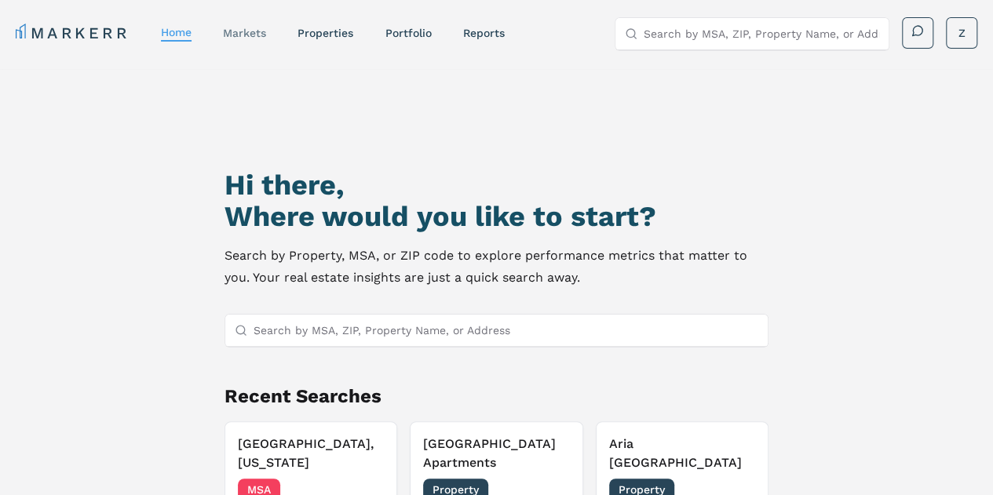
click at [242, 38] on link "markets" at bounding box center [244, 33] width 43 height 13
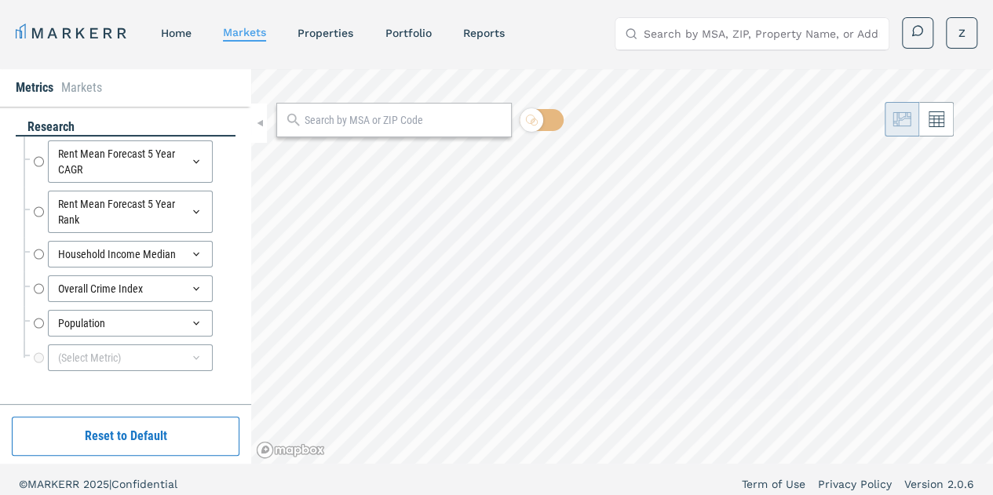
radio input "true"
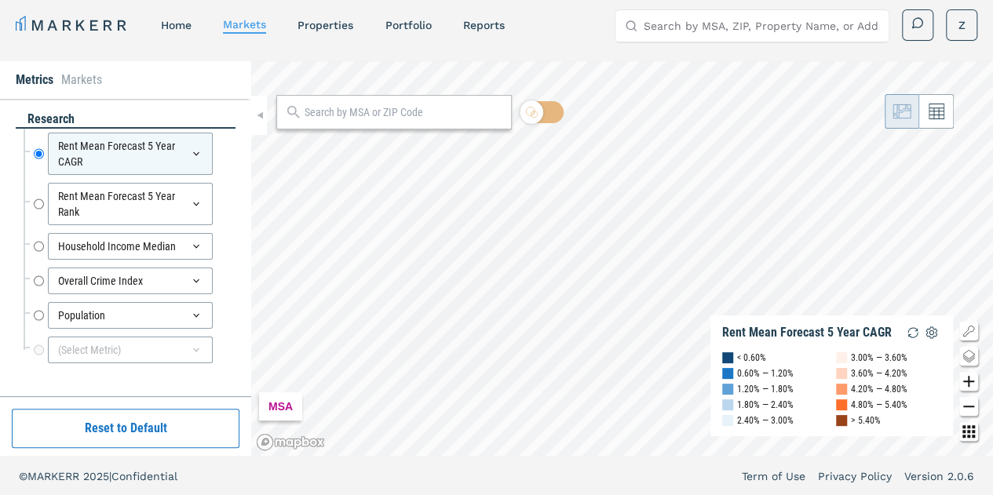
scroll to position [9, 0]
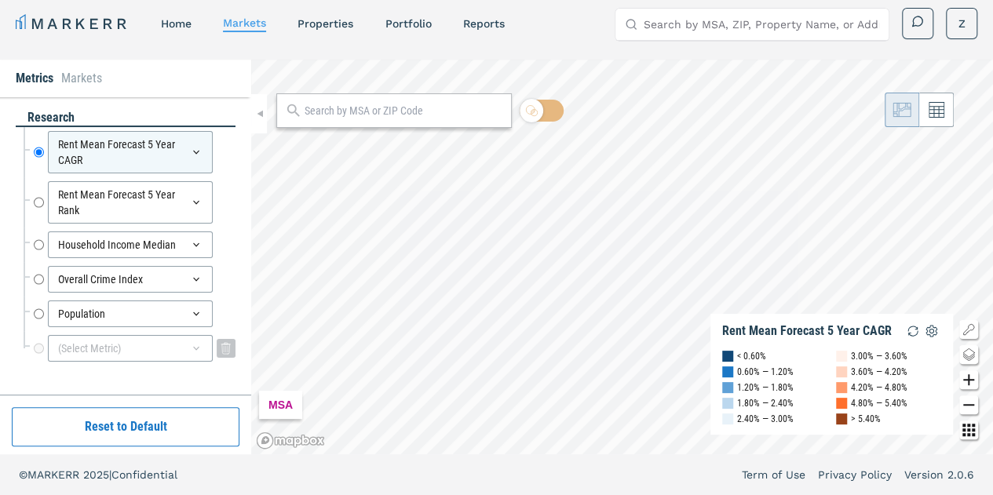
click at [112, 346] on div "(Select Metric)" at bounding box center [130, 348] width 165 height 27
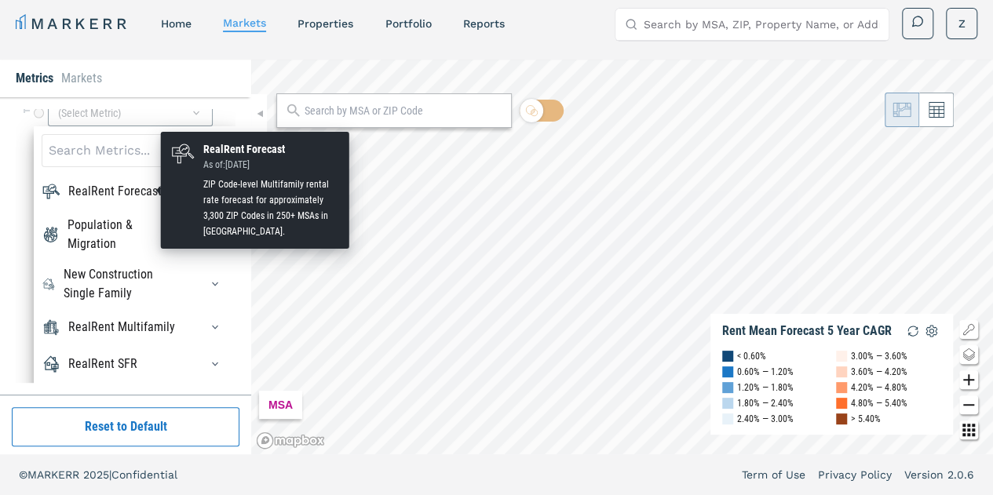
scroll to position [65, 0]
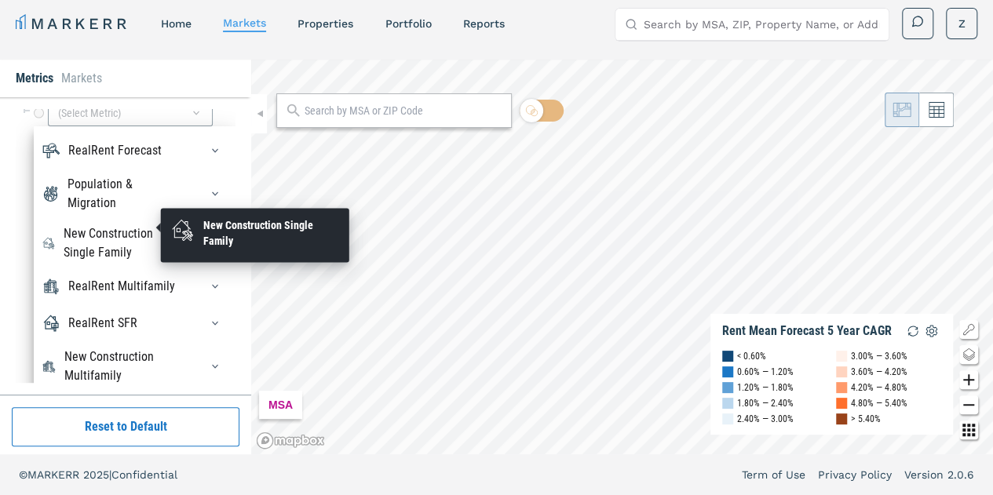
click at [130, 225] on div "New Construction Single Family" at bounding box center [123, 244] width 118 height 38
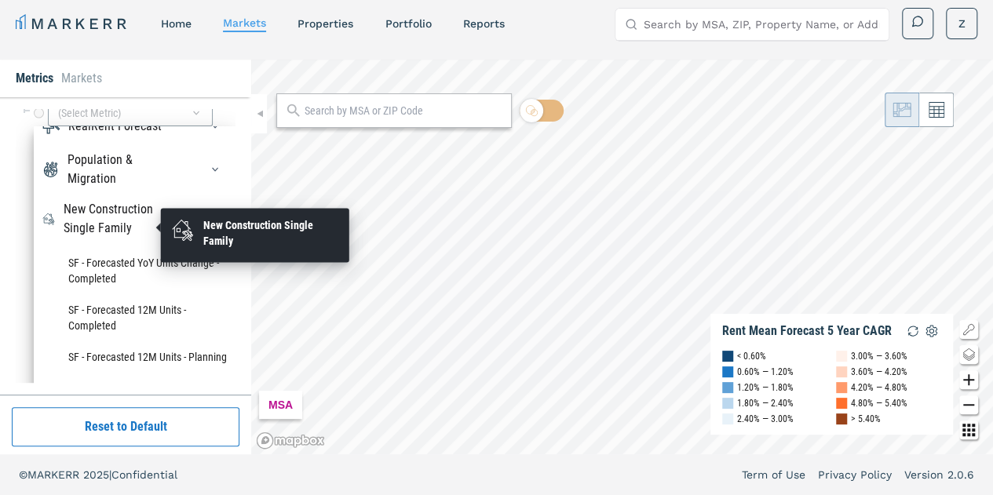
click at [130, 219] on div "New Construction Single Family" at bounding box center [123, 219] width 118 height 38
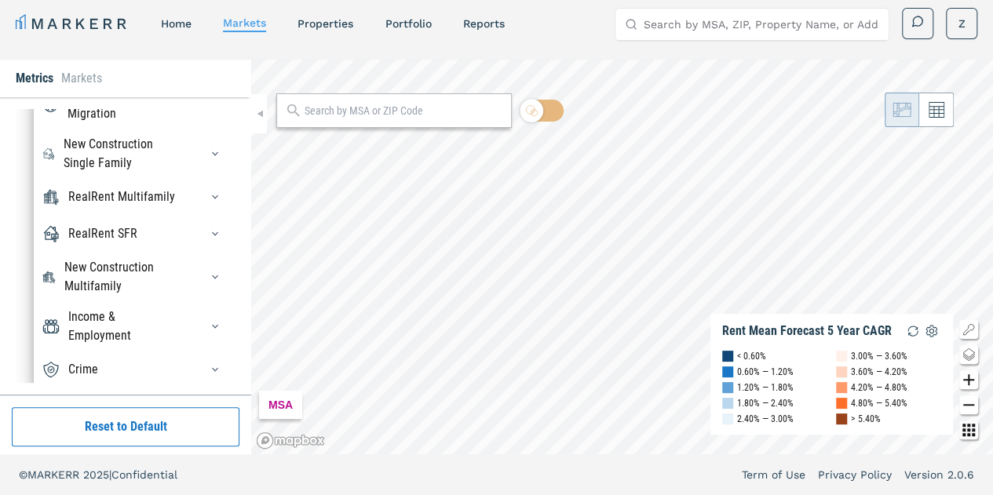
scroll to position [327, 0]
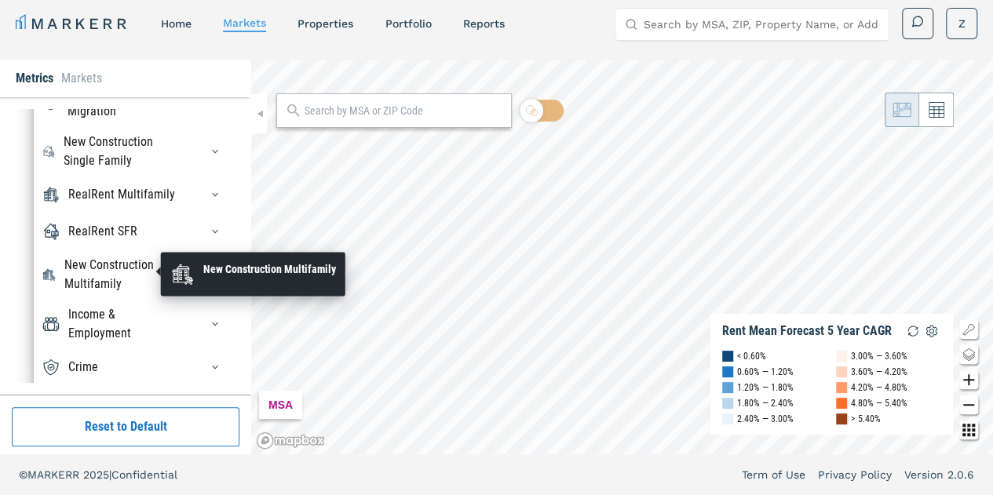
click at [124, 271] on div "New Construction Multifamily" at bounding box center [122, 275] width 116 height 38
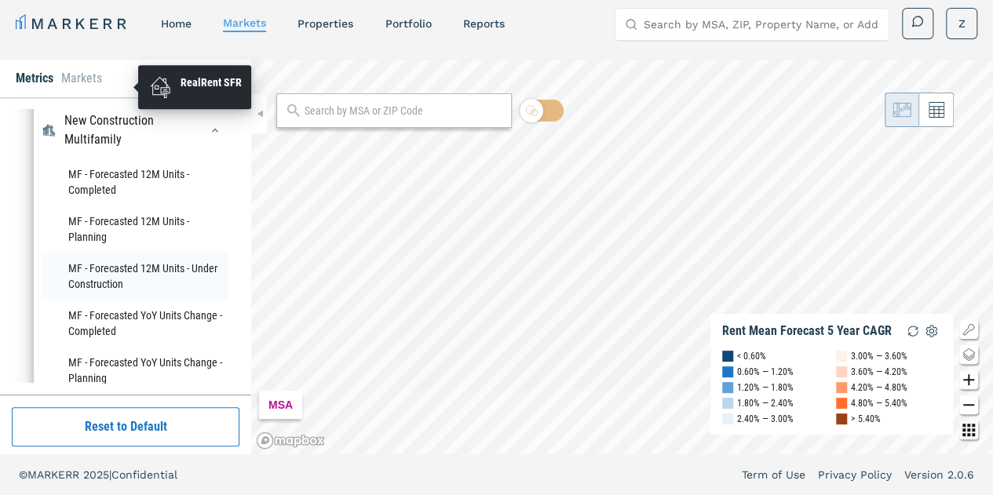
scroll to position [222, 0]
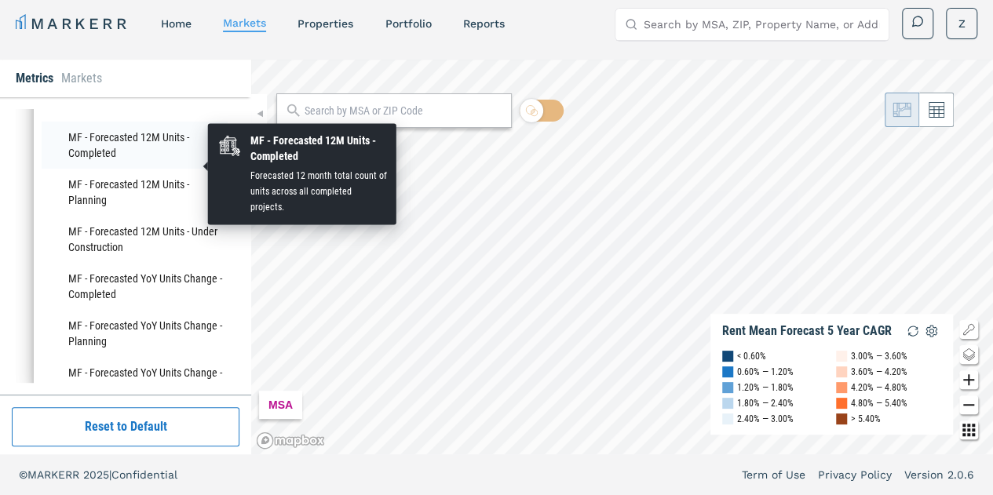
click at [104, 163] on li "MF - Forecasted 12M Units - Completed" at bounding box center [135, 145] width 186 height 47
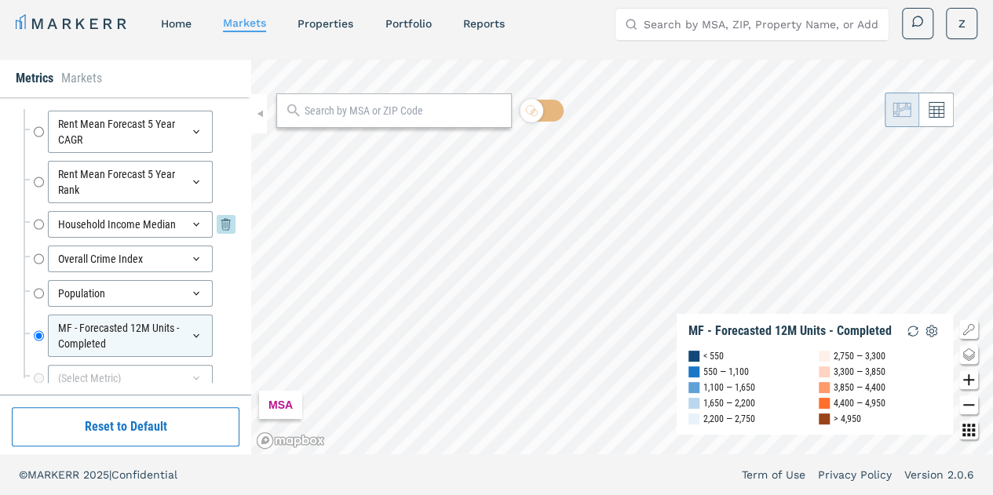
scroll to position [39, 0]
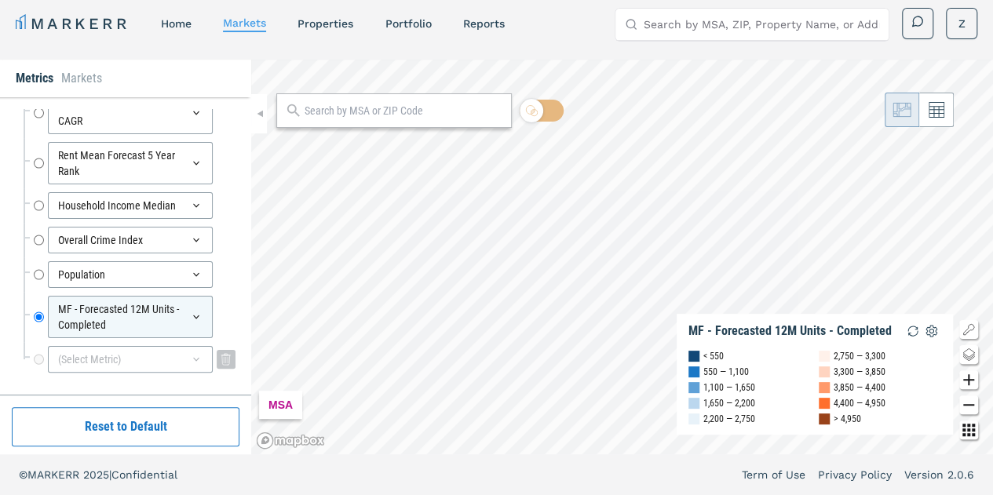
click at [77, 348] on div "(Select Metric)" at bounding box center [130, 359] width 165 height 27
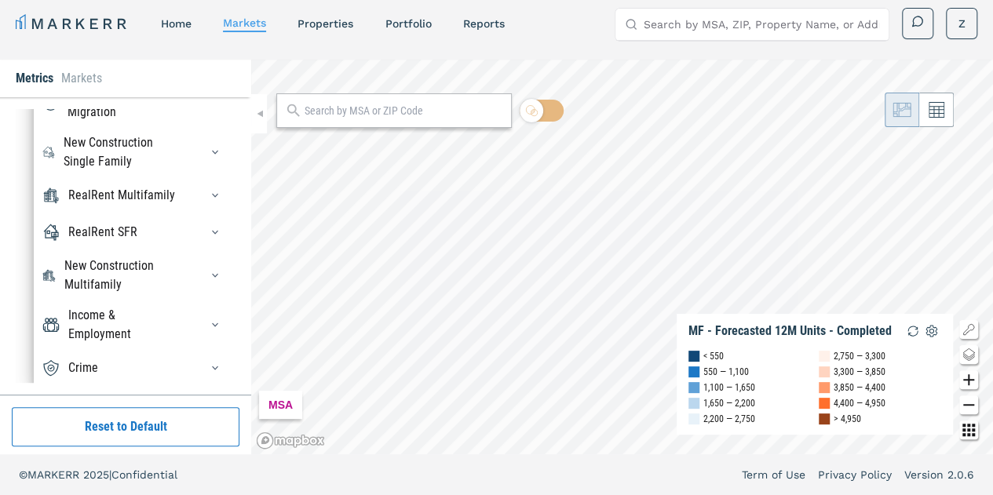
scroll to position [65, 0]
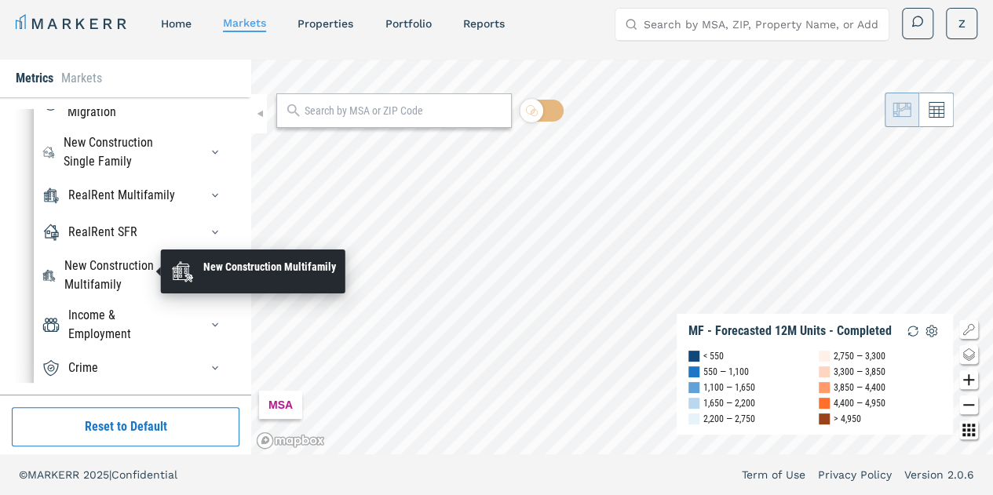
click at [115, 269] on div "New Construction Multifamily" at bounding box center [122, 276] width 116 height 38
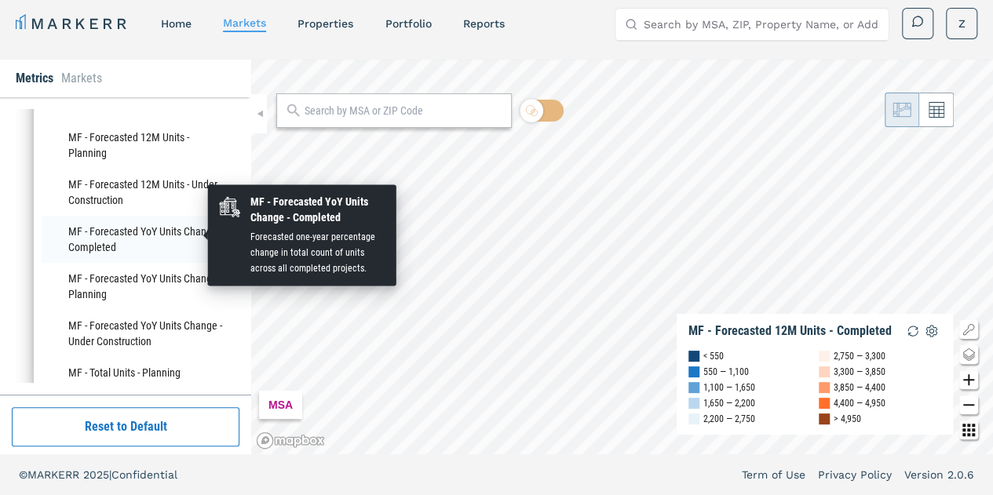
scroll to position [247, 0]
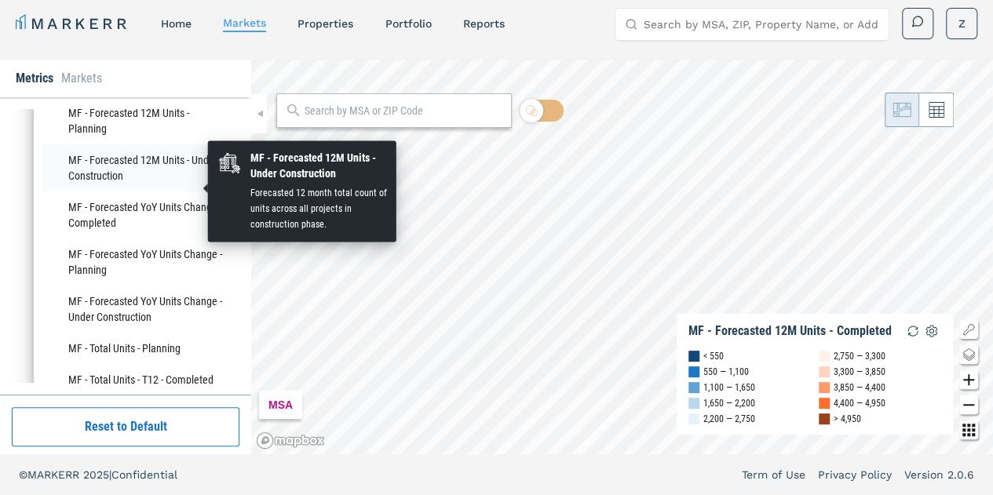
click at [137, 185] on li "MF - Forecasted 12M Units - Under Construction" at bounding box center [135, 167] width 186 height 47
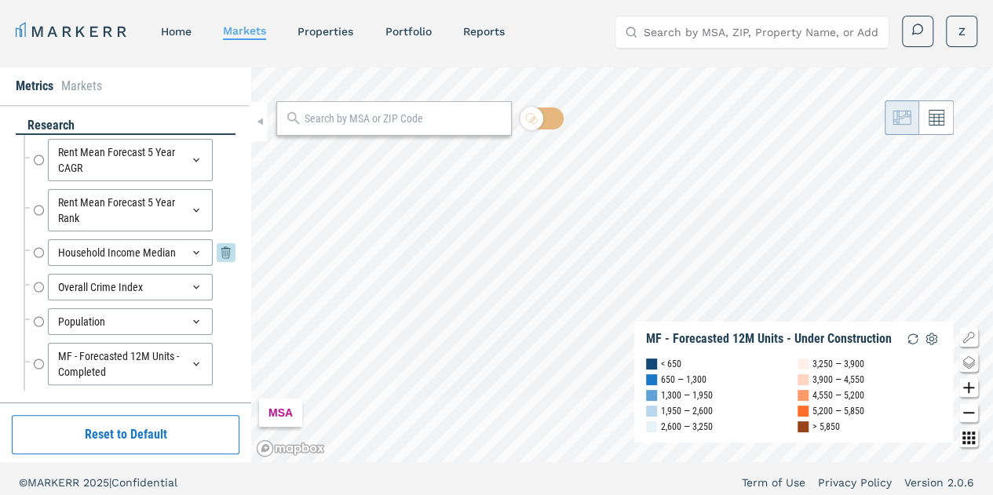
scroll to position [0, 0]
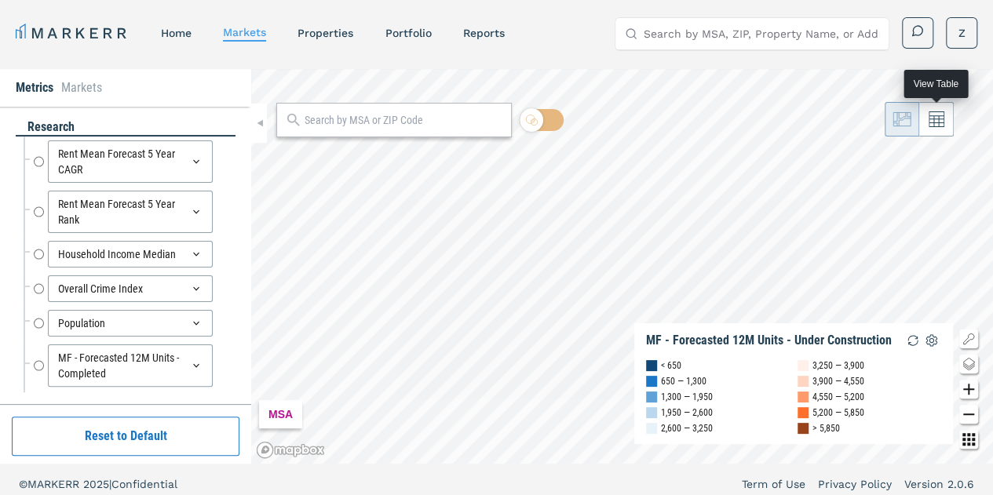
click at [949, 119] on button at bounding box center [936, 119] width 35 height 35
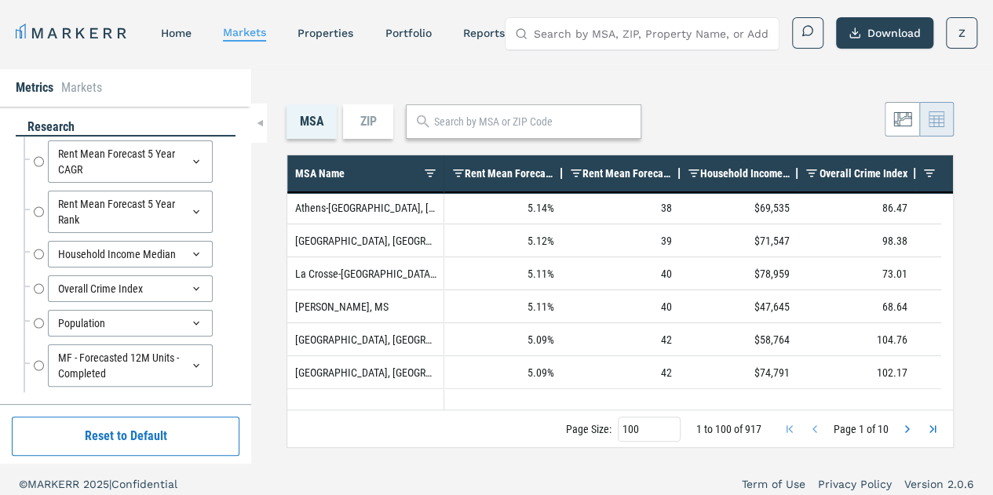
scroll to position [1492, 0]
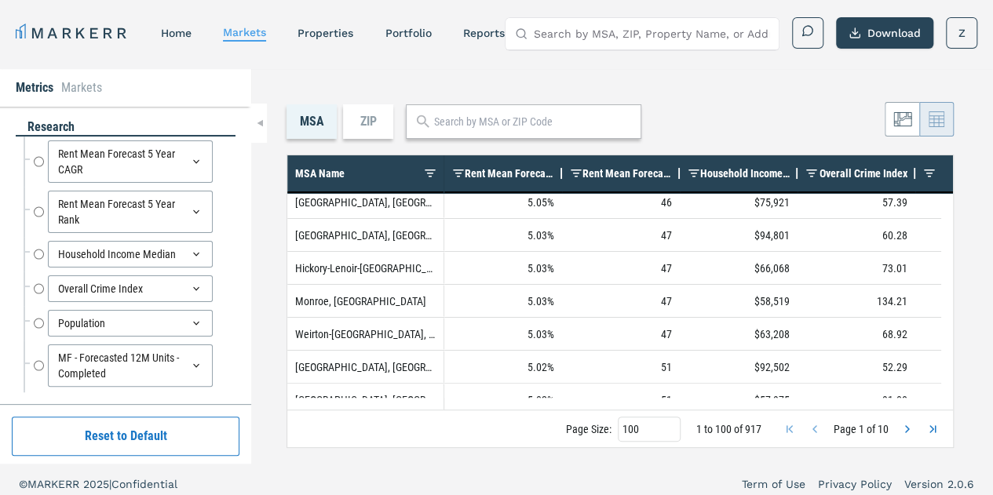
click at [897, 120] on icon at bounding box center [902, 119] width 19 height 19
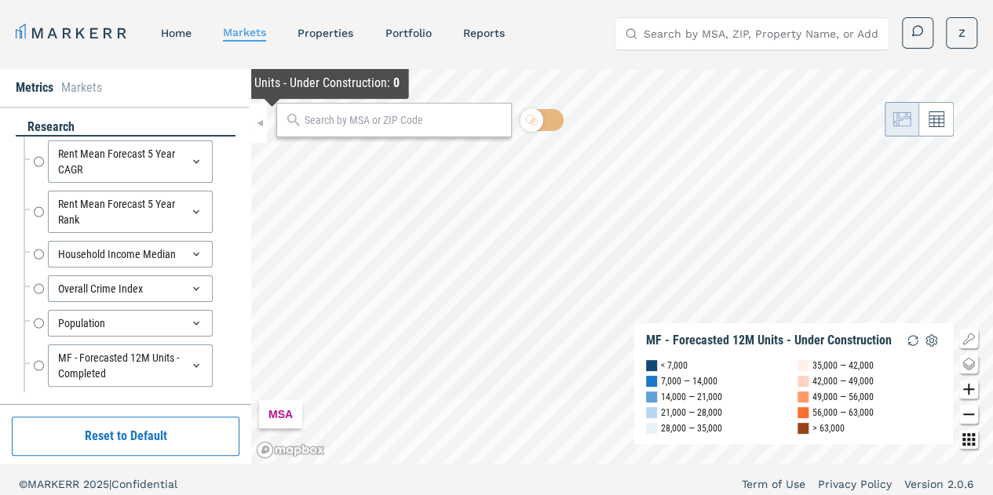
click at [405, 119] on input "text" at bounding box center [404, 120] width 199 height 16
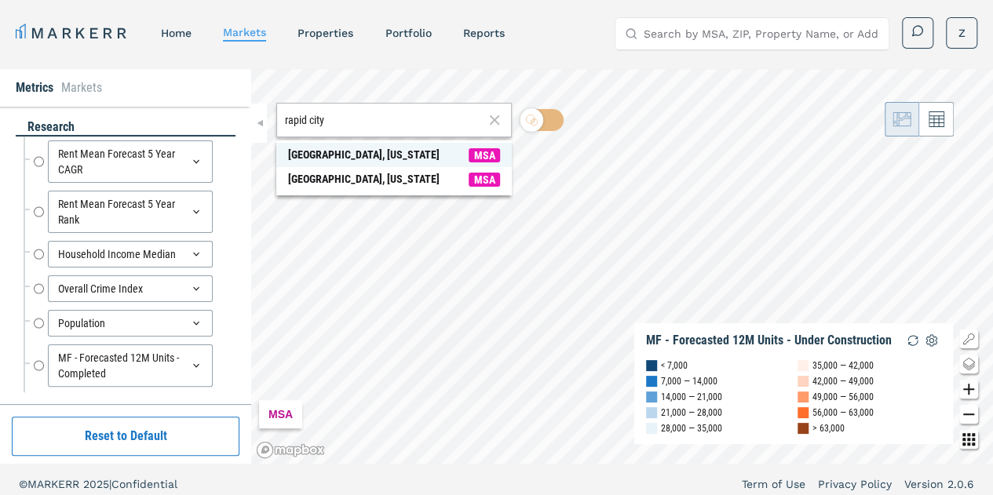
type input "rapid city"
click at [375, 155] on div "[GEOGRAPHIC_DATA], [US_STATE]" at bounding box center [364, 155] width 152 height 16
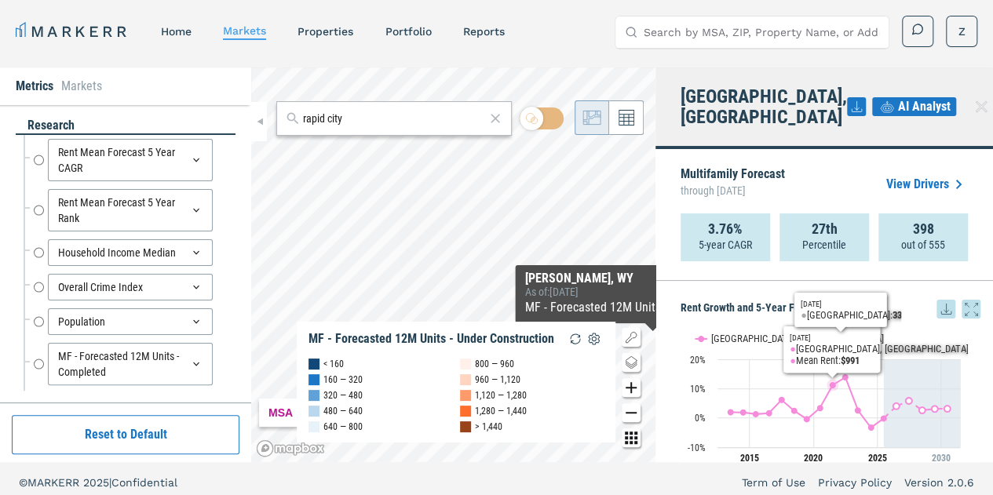
scroll to position [0, 0]
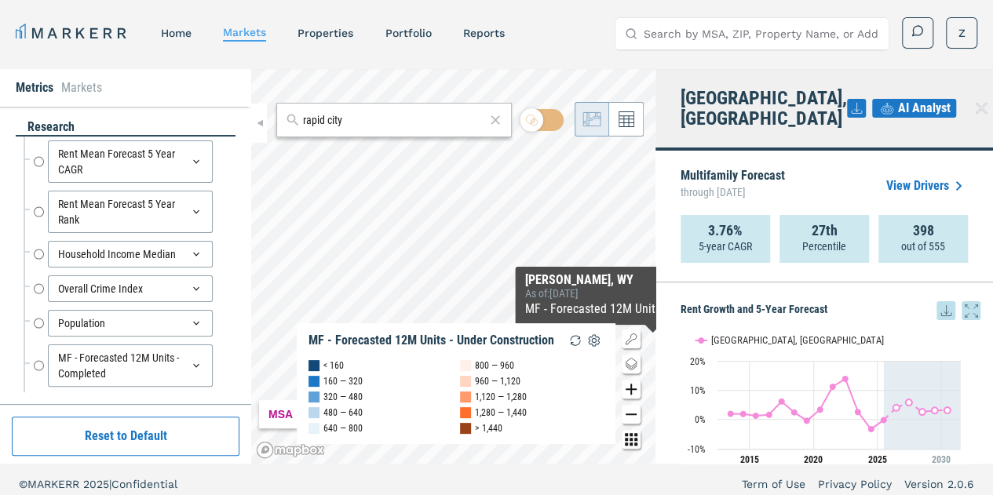
click at [850, 99] on icon at bounding box center [856, 108] width 19 height 19
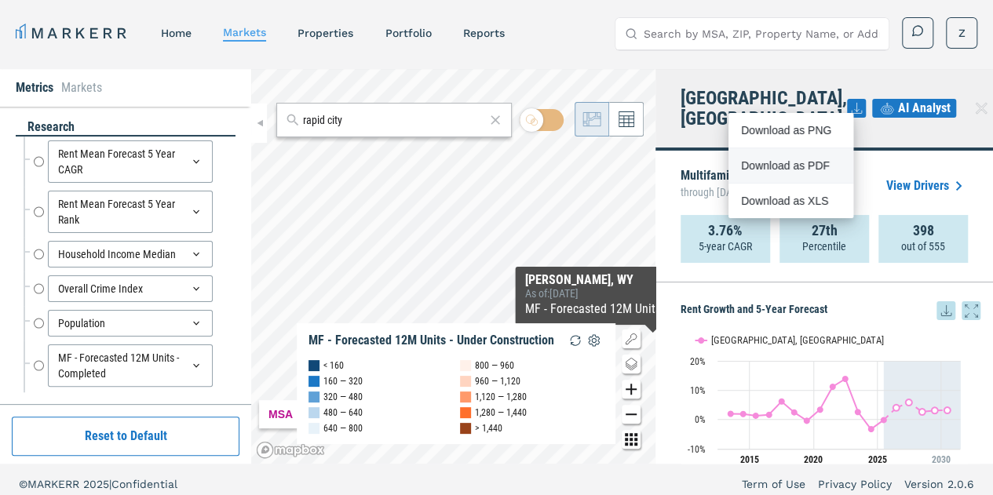
click at [803, 165] on div "Download as PDF" at bounding box center [786, 166] width 90 height 16
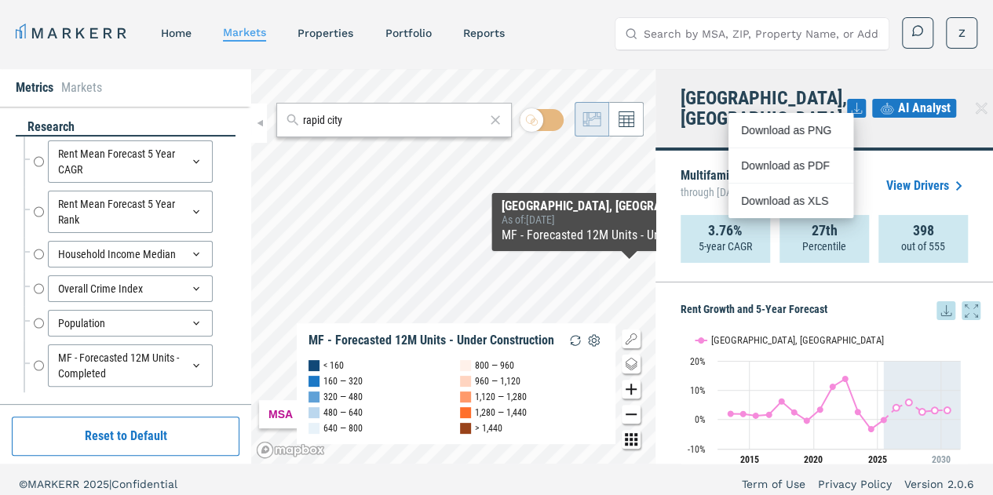
click at [802, 80] on div "[GEOGRAPHIC_DATA], SD AI Analyst" at bounding box center [825, 110] width 338 height 82
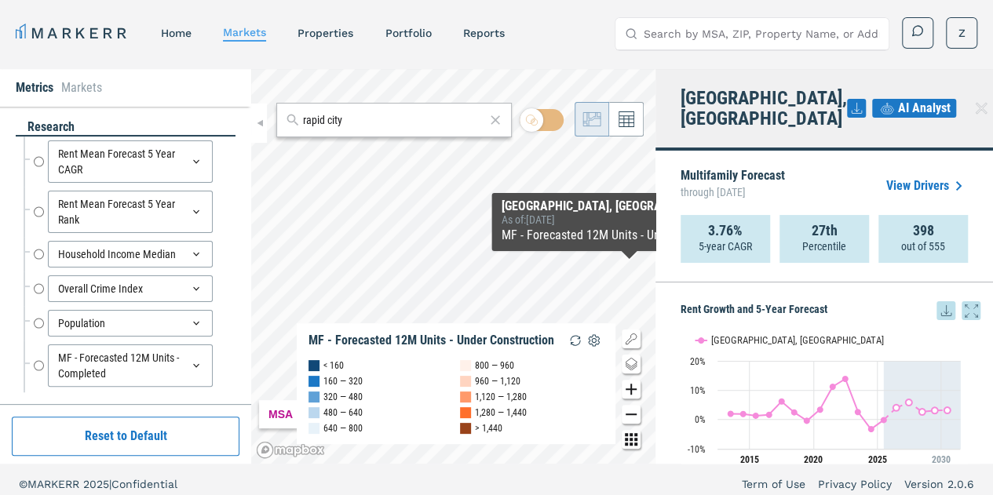
click at [916, 104] on span "AI Analyst" at bounding box center [924, 108] width 53 height 19
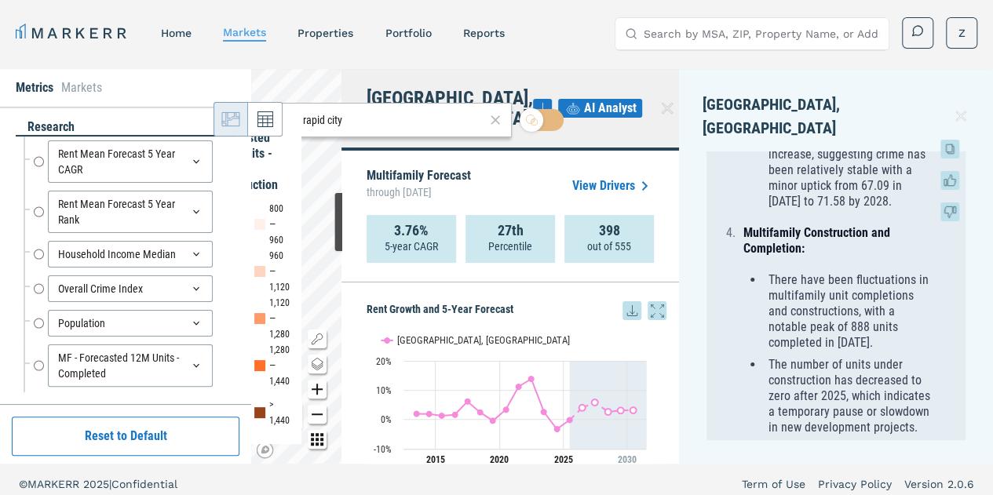
scroll to position [566, 0]
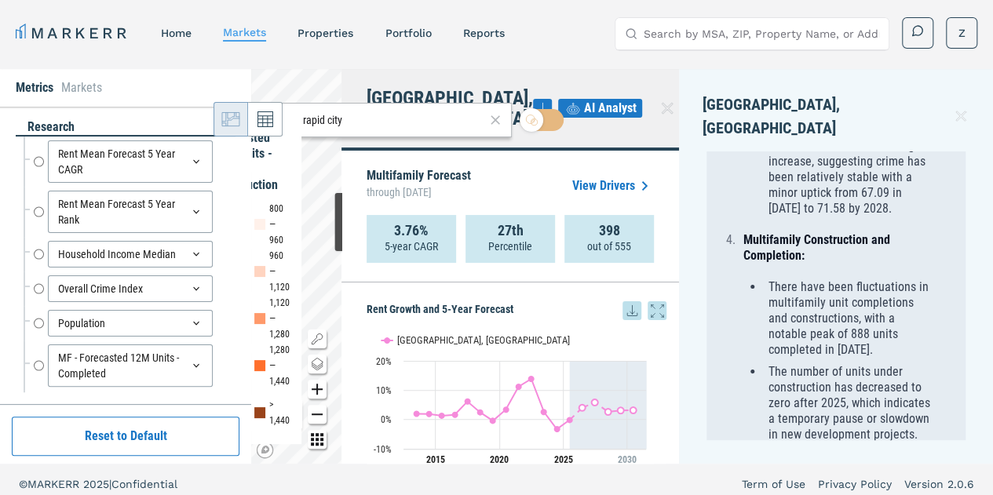
click at [501, 124] on icon at bounding box center [496, 120] width 16 height 19
click at [925, 38] on button at bounding box center [917, 32] width 31 height 31
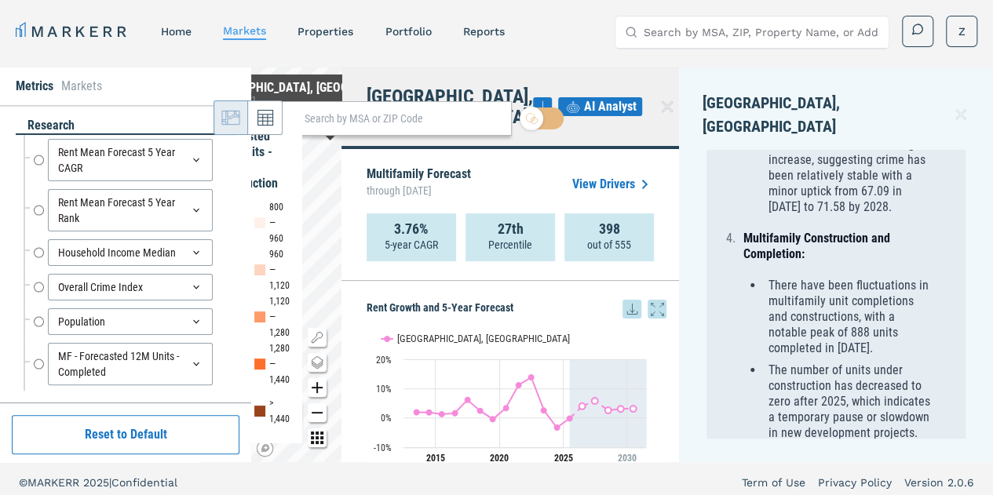
scroll to position [0, 0]
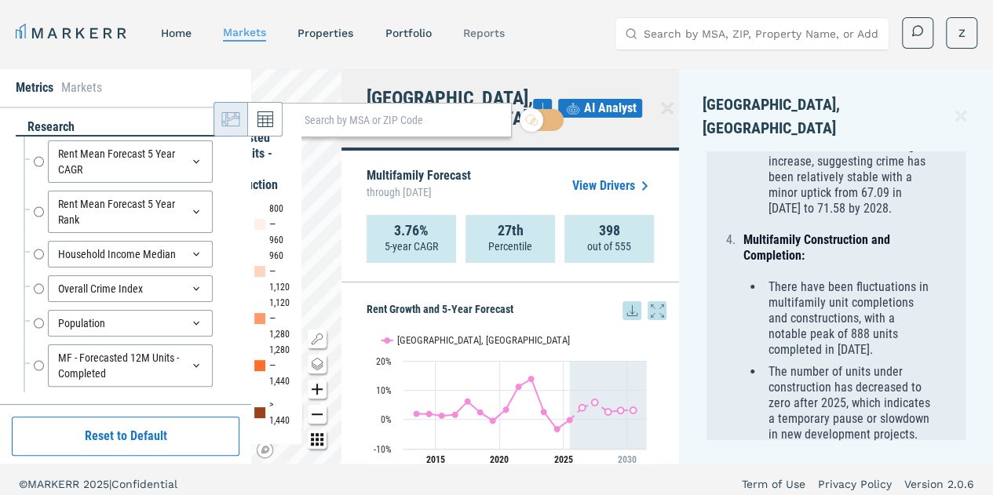
click at [473, 31] on link "reports" at bounding box center [483, 33] width 42 height 13
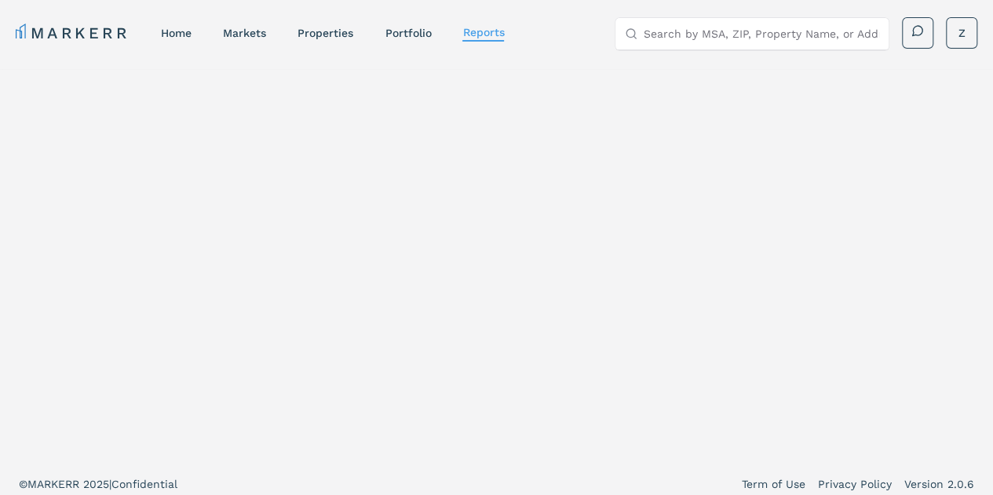
select select "-release_date"
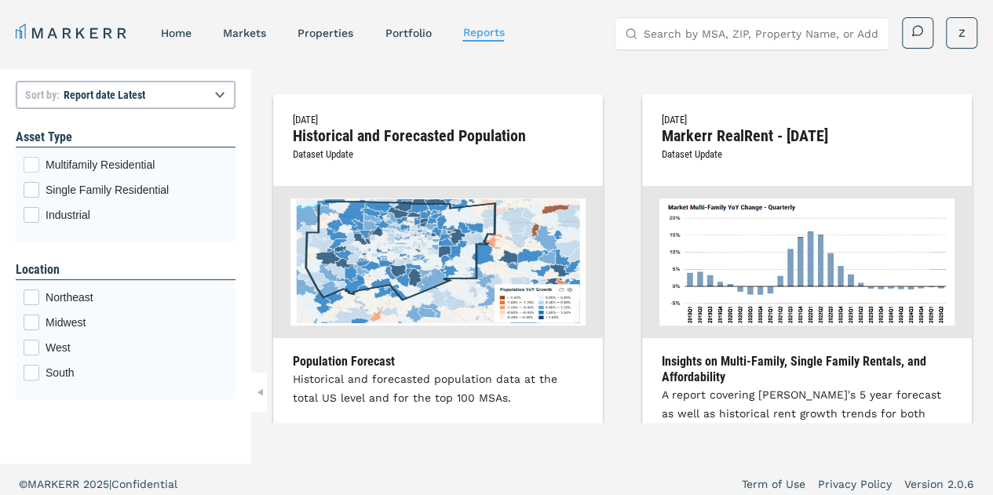
click at [30, 164] on div "Multifamily Residential checkbox input" at bounding box center [32, 165] width 16 height 16
click at [30, 164] on input "Multifamily Residential" at bounding box center [29, 162] width 10 height 10
click at [26, 326] on div "Midwest checkbox input" at bounding box center [32, 323] width 16 height 16
click at [26, 325] on input "Midwest" at bounding box center [29, 320] width 10 height 10
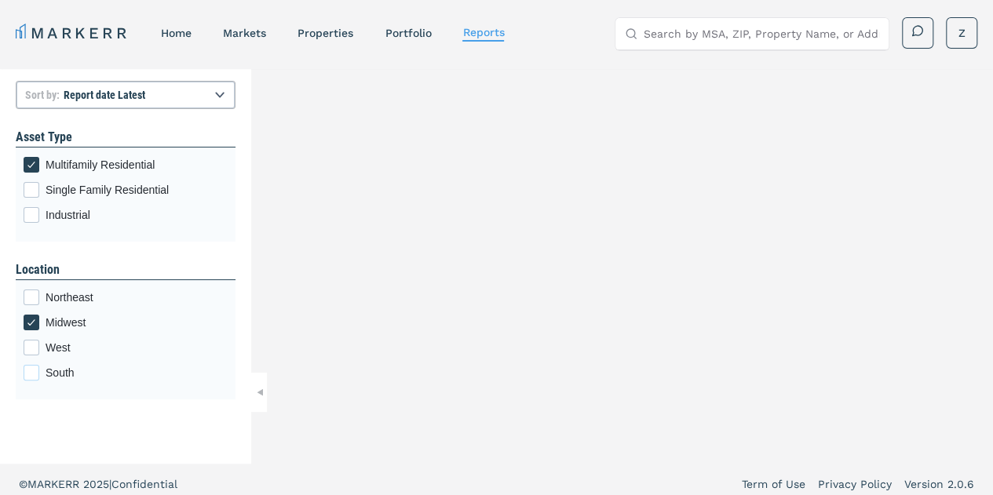
click at [30, 376] on div "South checkbox input" at bounding box center [32, 373] width 16 height 16
click at [30, 375] on input "South" at bounding box center [29, 370] width 10 height 10
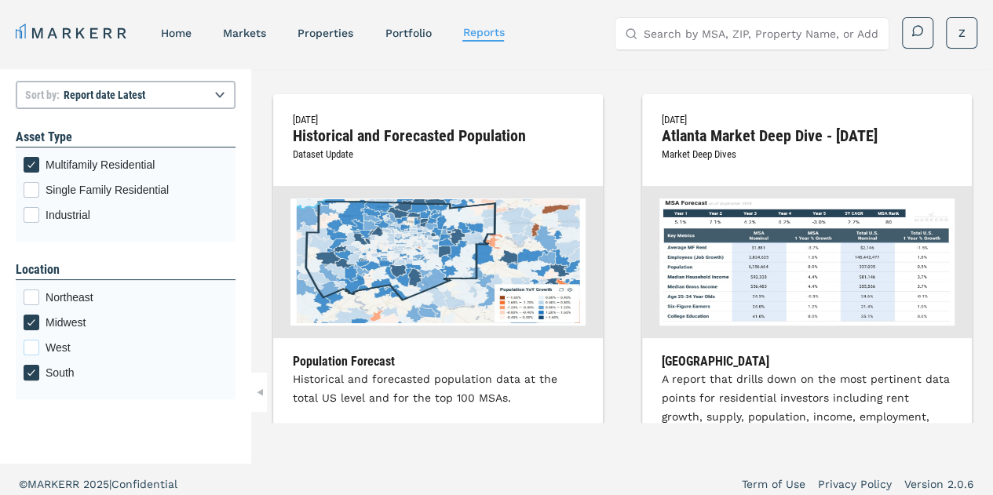
click at [33, 348] on div "West checkbox input" at bounding box center [32, 348] width 16 height 16
click at [33, 348] on input "West" at bounding box center [29, 345] width 10 height 10
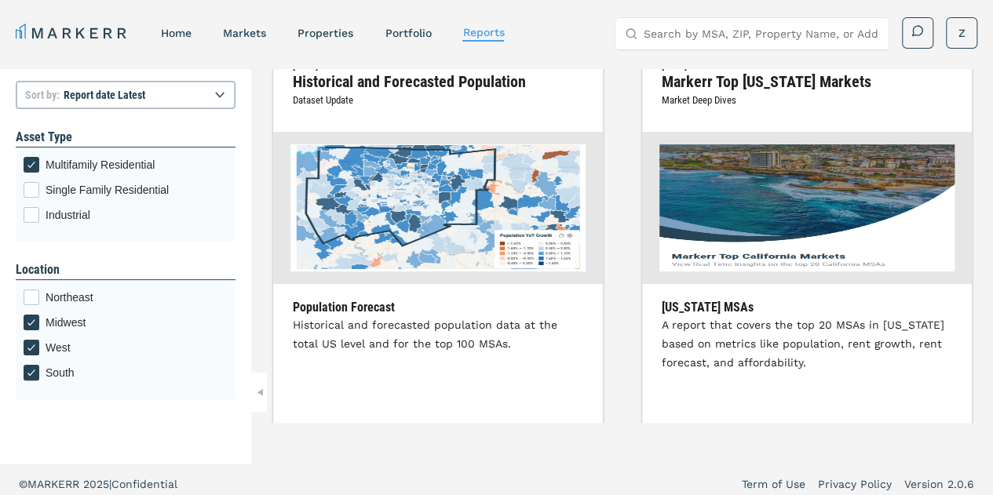
scroll to position [79, 0]
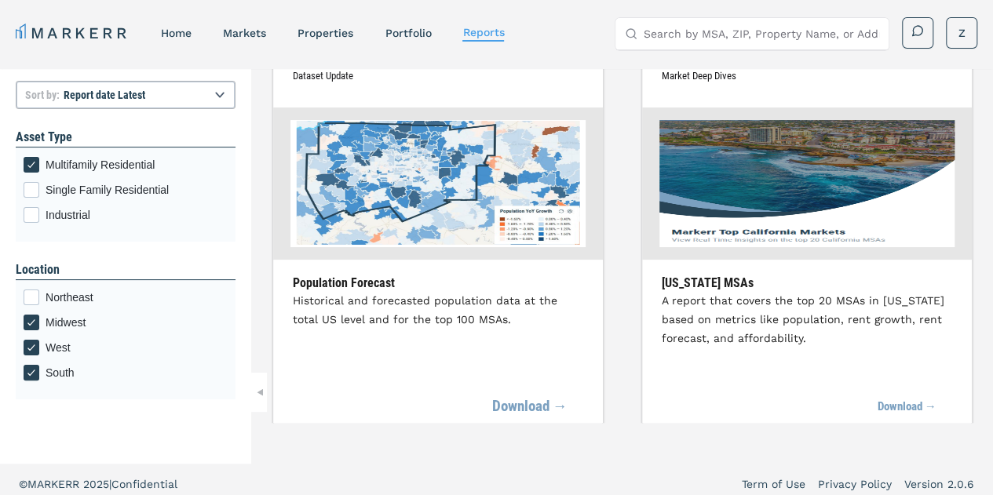
click at [539, 405] on link "Download →" at bounding box center [529, 407] width 75 height 35
click at [536, 408] on link "Download →" at bounding box center [529, 407] width 75 height 35
click at [261, 37] on link "markets" at bounding box center [244, 33] width 43 height 13
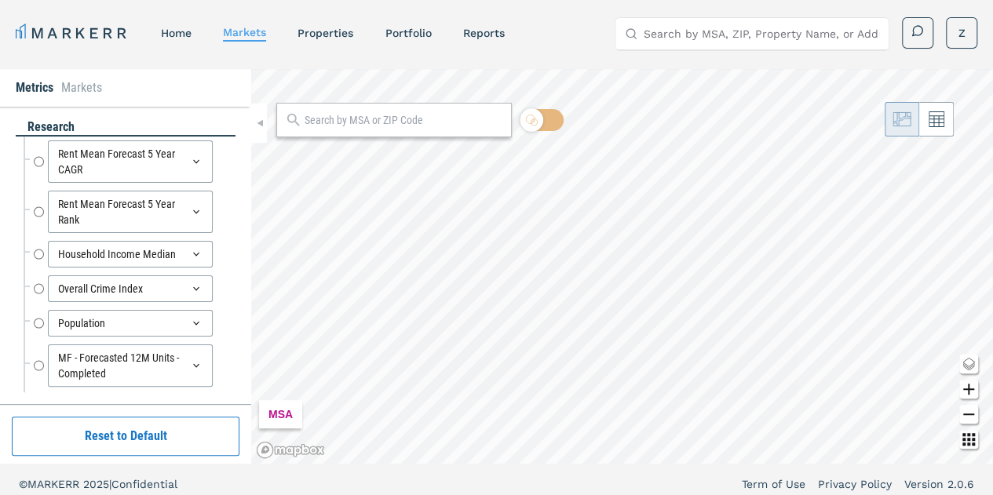
radio input "true"
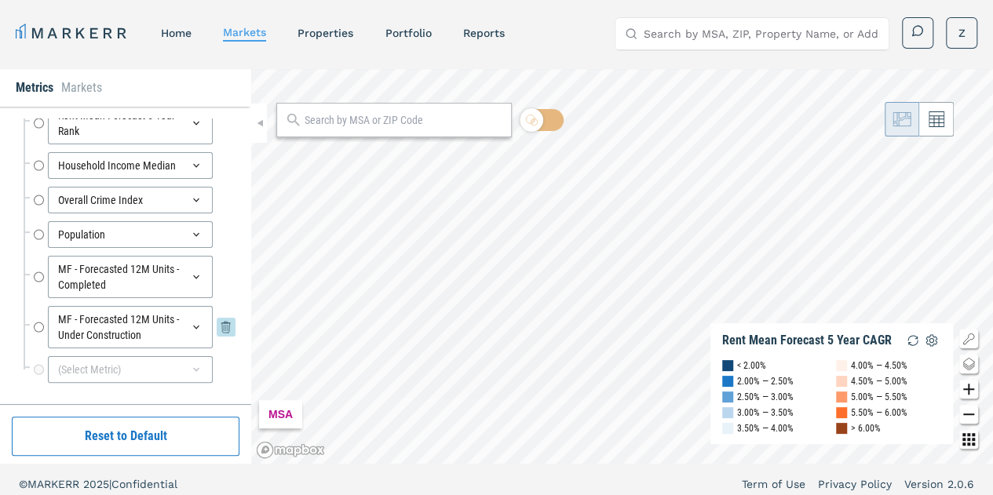
scroll to position [90, 0]
click at [134, 364] on div "(Select Metric)" at bounding box center [130, 369] width 165 height 27
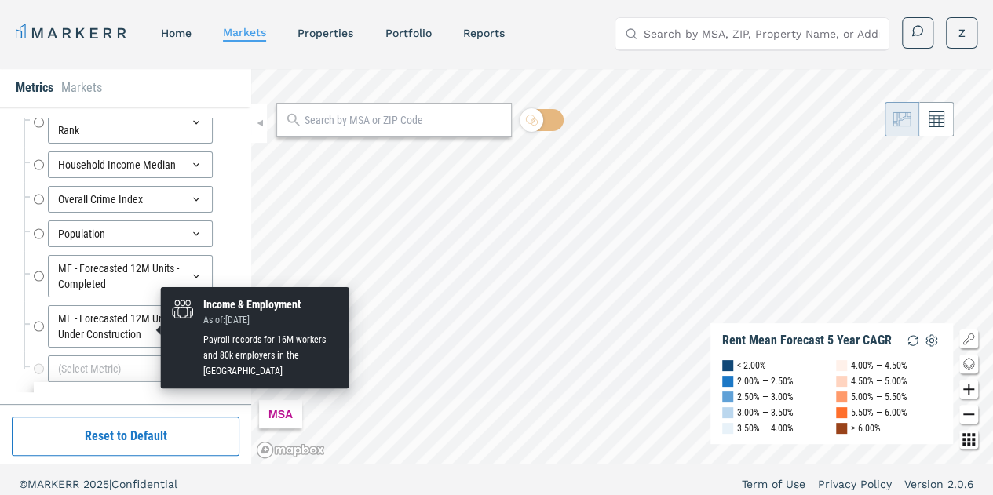
drag, startPoint x: 152, startPoint y: 323, endPoint x: 177, endPoint y: 323, distance: 25.9
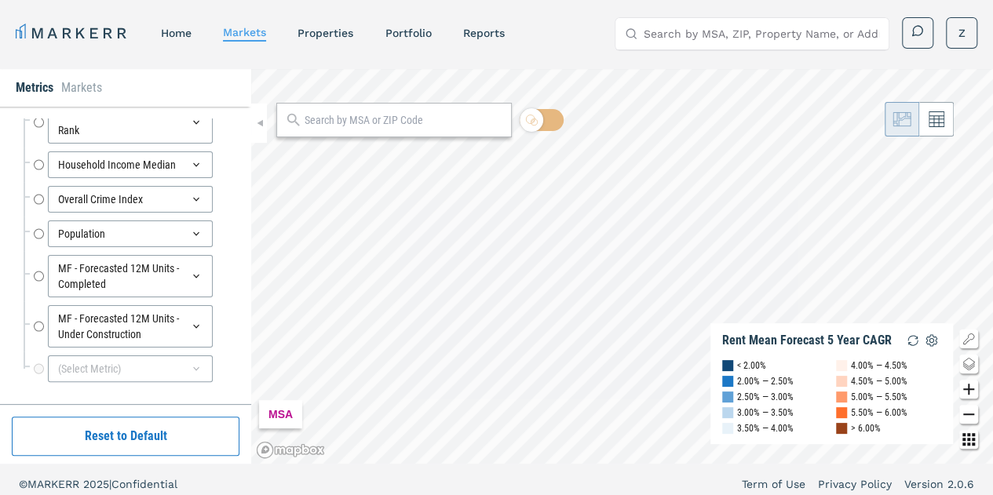
scroll to position [0, 0]
